Goal: Navigation & Orientation: Find specific page/section

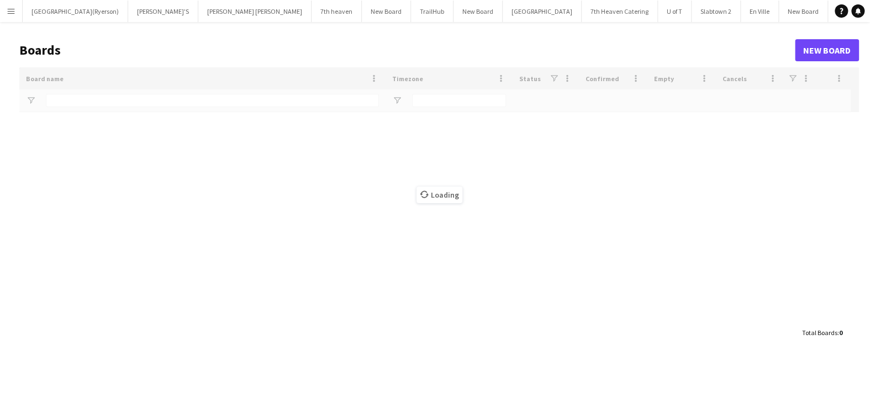
type input "****"
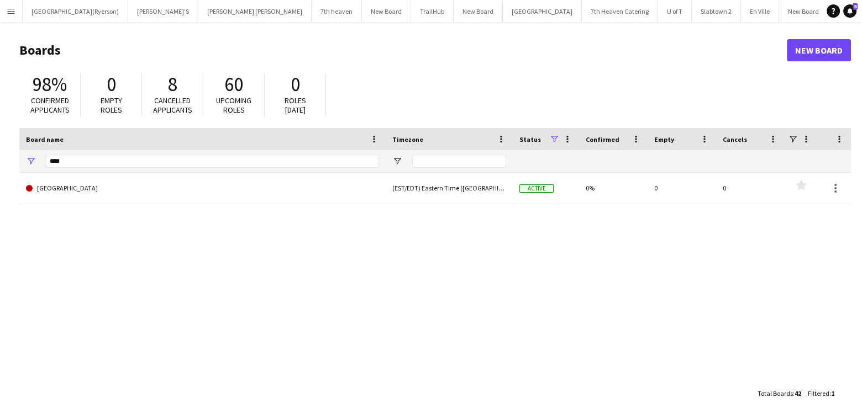
click at [10, 13] on app-icon "Menu" at bounding box center [11, 11] width 9 height 9
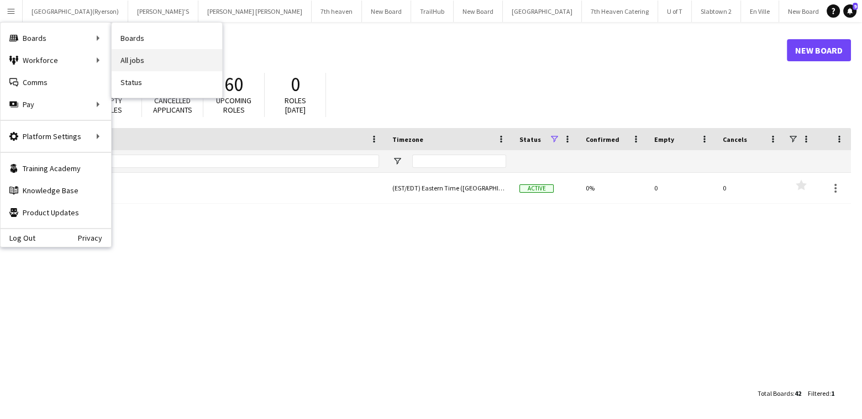
click at [133, 59] on link "All jobs" at bounding box center [167, 60] width 111 height 22
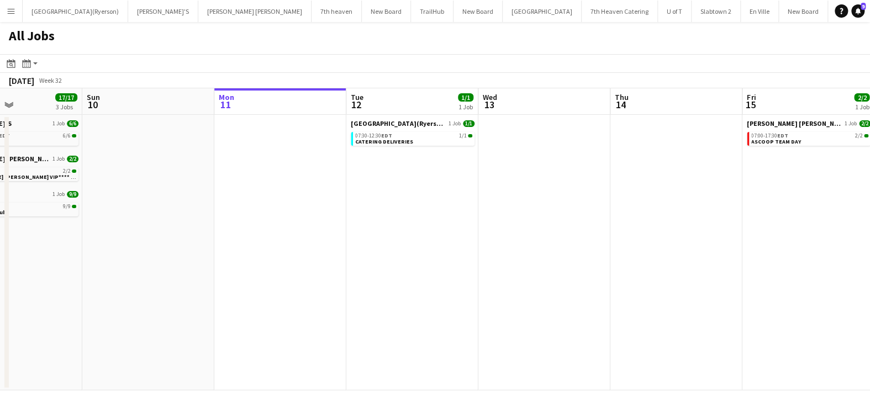
drag, startPoint x: 440, startPoint y: 212, endPoint x: 580, endPoint y: 228, distance: 140.7
click at [580, 228] on app-calendar-viewport "Thu 7 Fri 8 17/17 2 Jobs Sat 9 17/17 3 Jobs Sun 10 Mon 11 Tue 12 1/1 1 Job Wed …" at bounding box center [435, 239] width 870 height 302
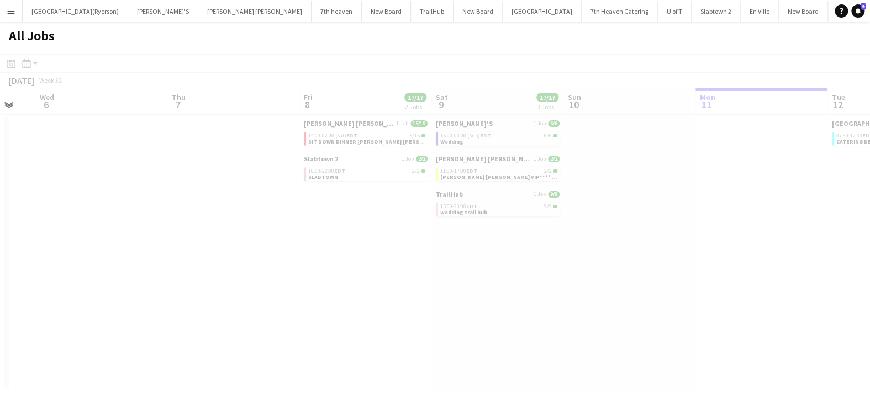
drag, startPoint x: 213, startPoint y: 228, endPoint x: 312, endPoint y: 229, distance: 98.4
click at [312, 229] on app-all-jobs "All Jobs Date picker [DATE] [DATE] [DATE] M [DATE] T [DATE] W [DATE] T [DATE] F…" at bounding box center [435, 206] width 870 height 369
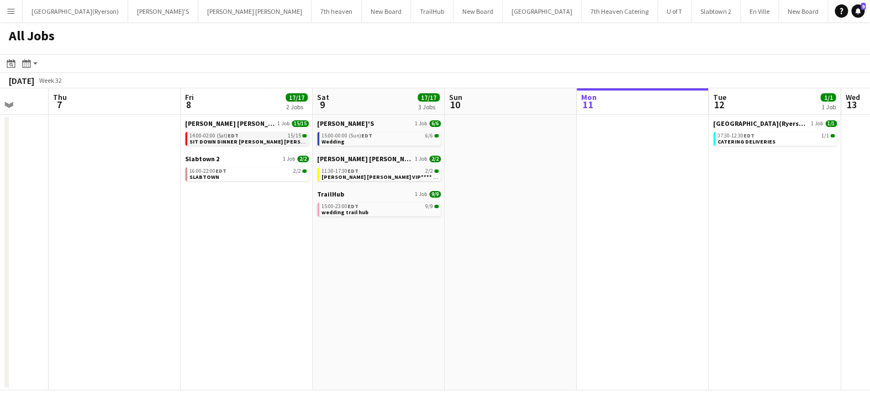
click at [221, 140] on span "SIT DOWN DINNER [PERSON_NAME] [PERSON_NAME]" at bounding box center [259, 141] width 139 height 7
